Goal: Find specific page/section: Find specific page/section

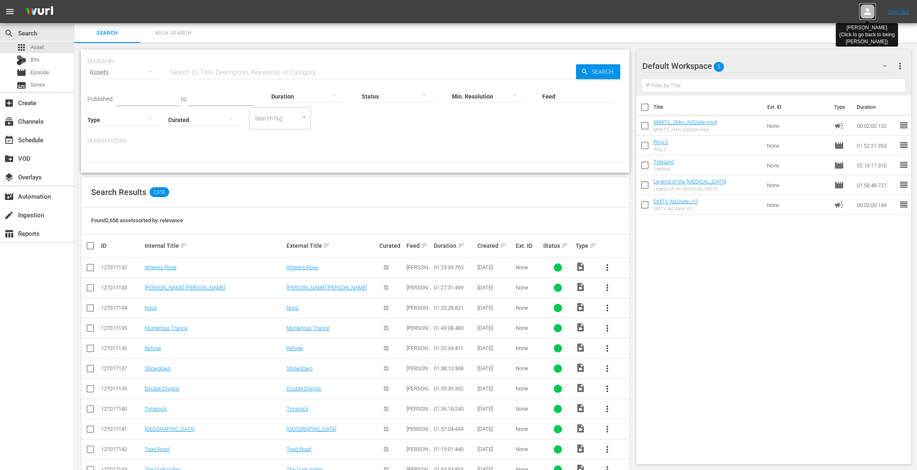
click at [870, 14] on icon at bounding box center [868, 11] width 7 height 7
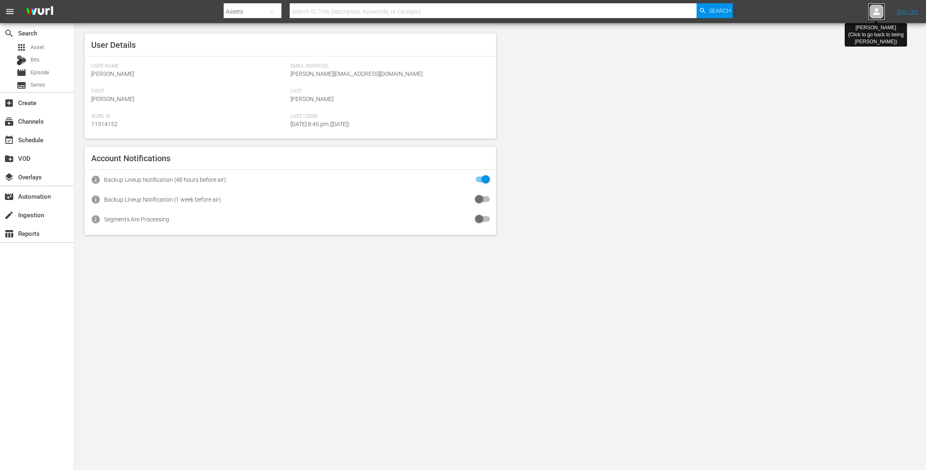
click at [877, 11] on icon at bounding box center [876, 12] width 10 height 10
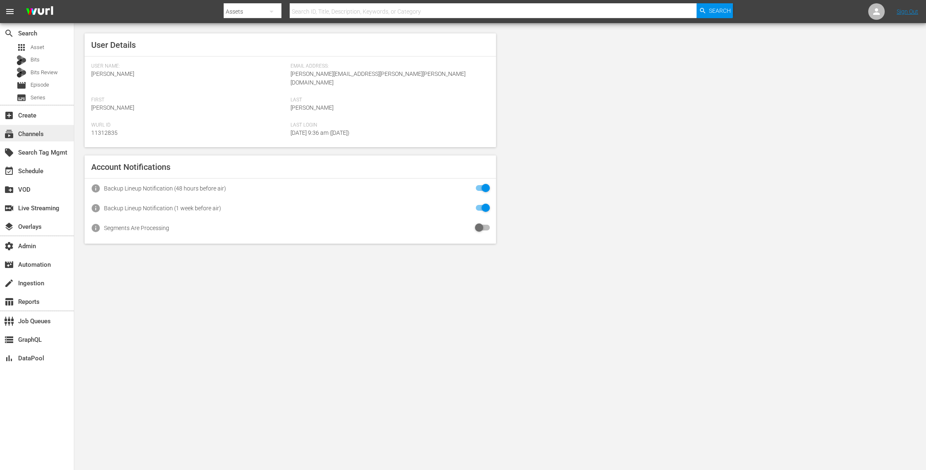
click at [40, 136] on div "subscriptions Channels" at bounding box center [23, 132] width 46 height 7
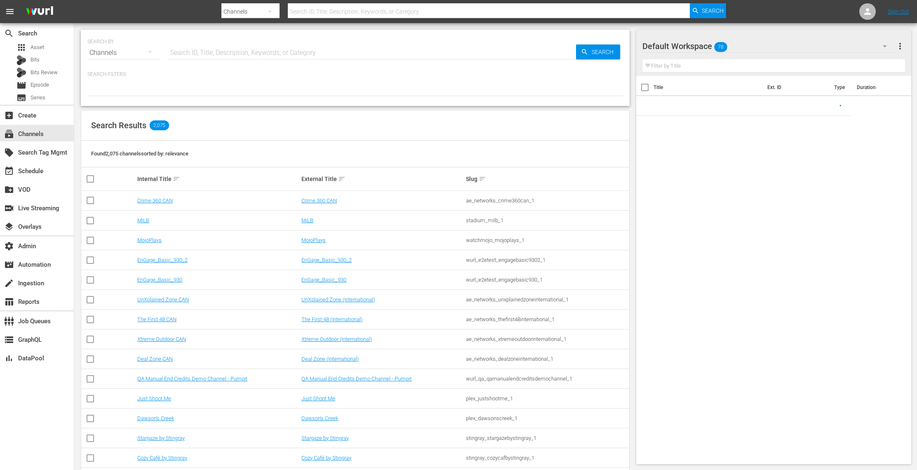
click at [253, 53] on input "text" at bounding box center [372, 53] width 408 height 20
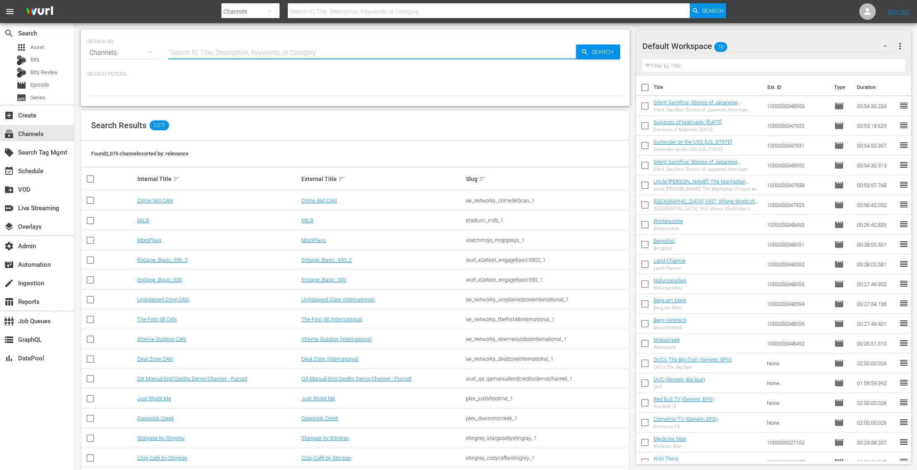
paste input "sysdata_s_p_a_fifa_5"
type input "sysdata_s_p_a_fifa_5"
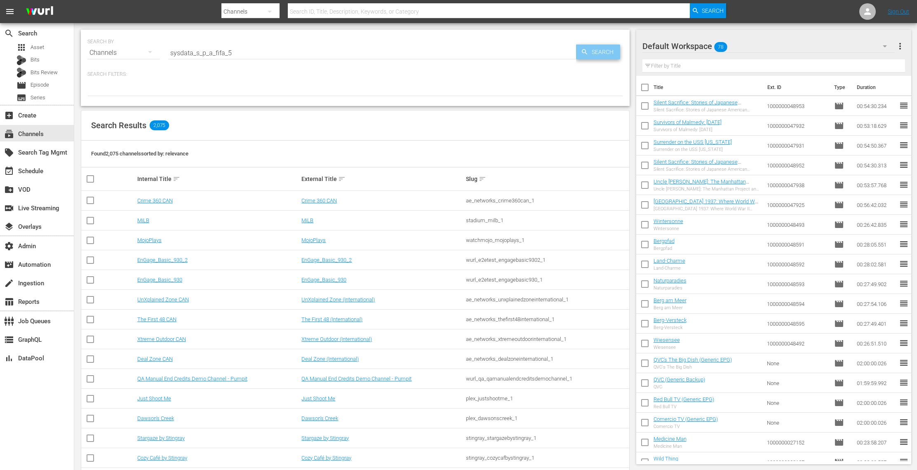
click at [611, 55] on span "Search" at bounding box center [605, 52] width 32 height 15
type input "sysdata_s_p_a_fifa_5"
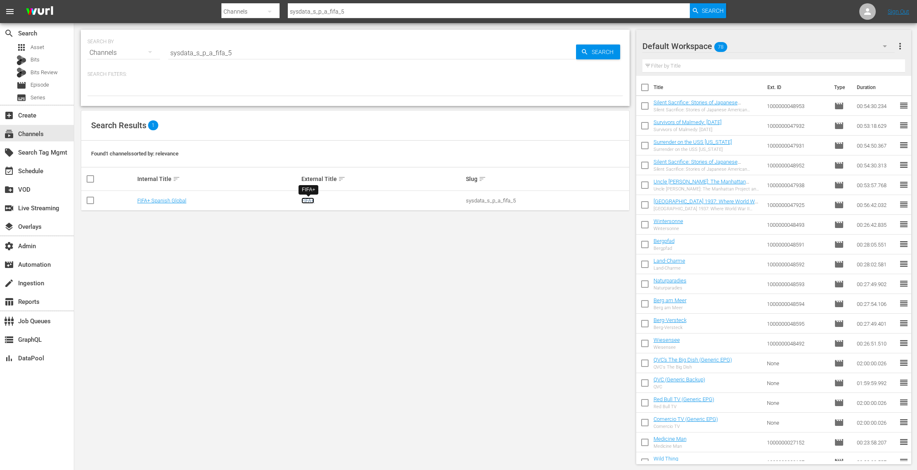
click at [311, 201] on link "FIFA+" at bounding box center [308, 201] width 13 height 6
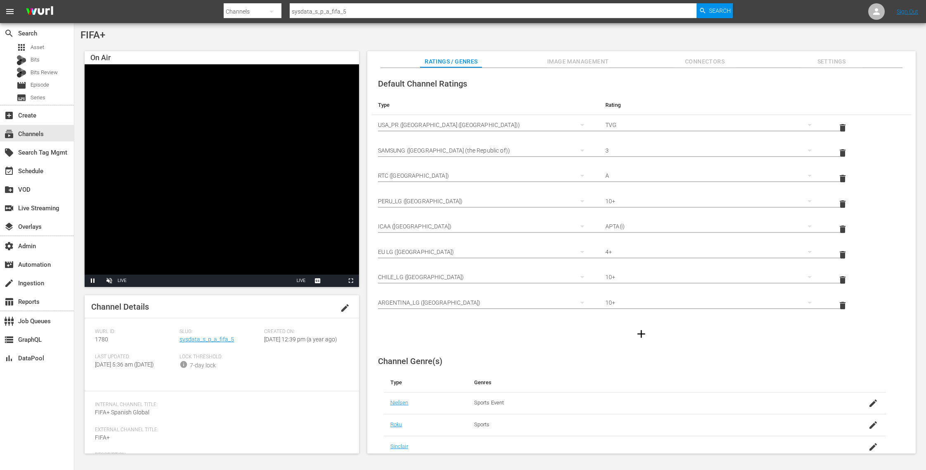
click at [601, 59] on span "Image Management" at bounding box center [578, 62] width 62 height 10
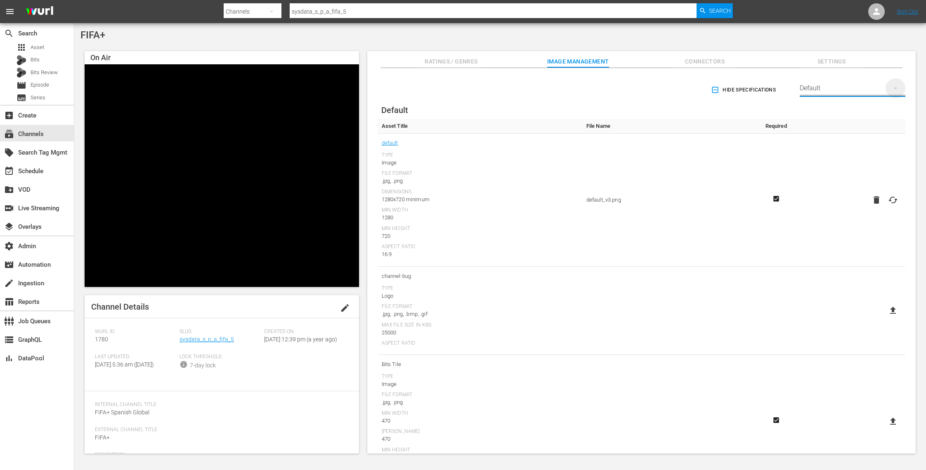
click at [890, 92] on icon "button" at bounding box center [895, 88] width 10 height 10
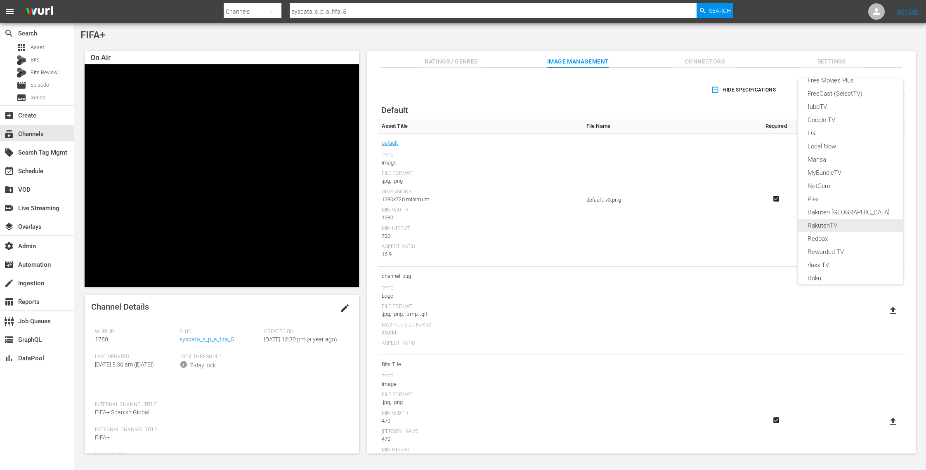
scroll to position [111, 0]
click at [859, 134] on div "LG" at bounding box center [850, 134] width 86 height 13
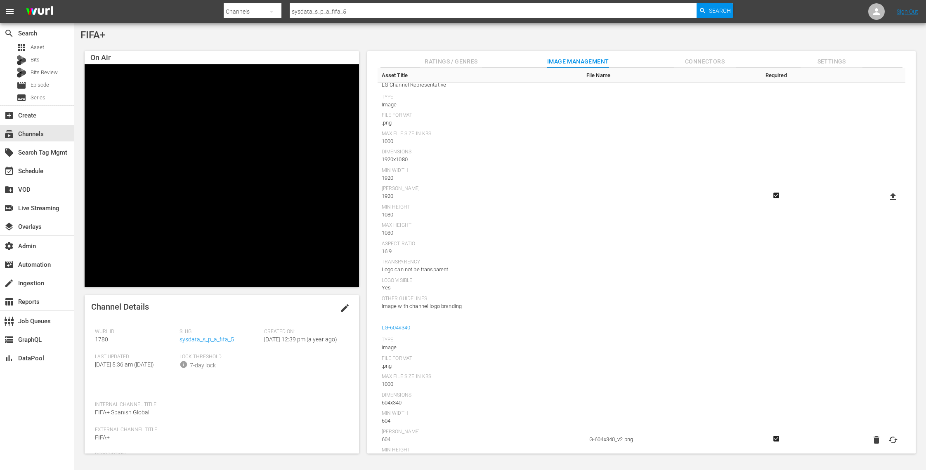
scroll to position [0, 0]
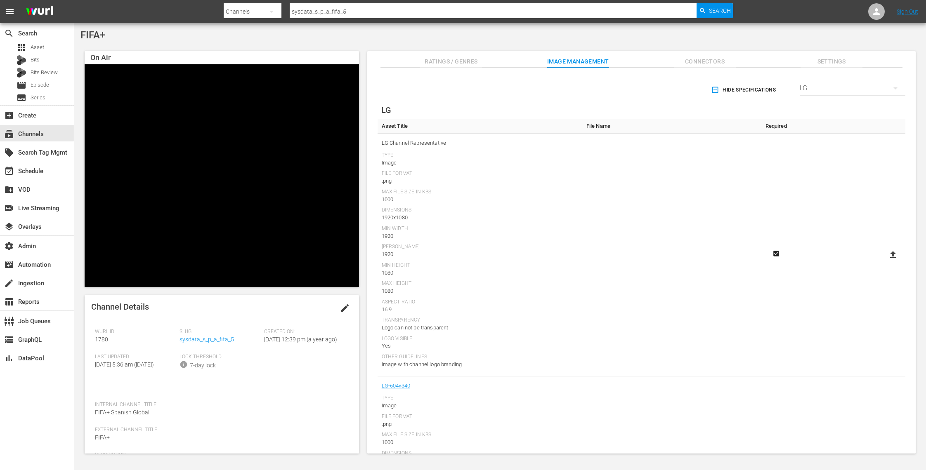
click at [882, 86] on div "LG" at bounding box center [852, 88] width 106 height 23
click at [856, 188] on div "TCL TV+" at bounding box center [850, 189] width 86 height 13
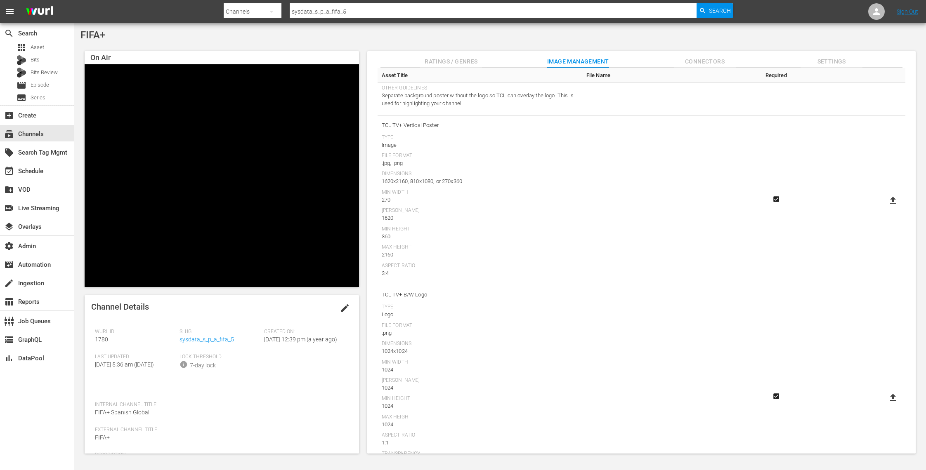
scroll to position [448, 0]
